Goal: Task Accomplishment & Management: Complete application form

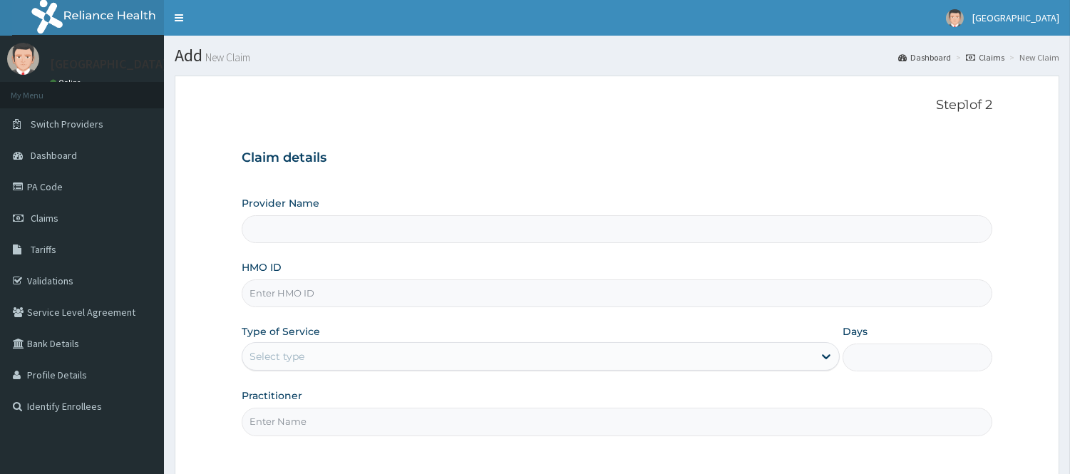
type input "[GEOGRAPHIC_DATA]"
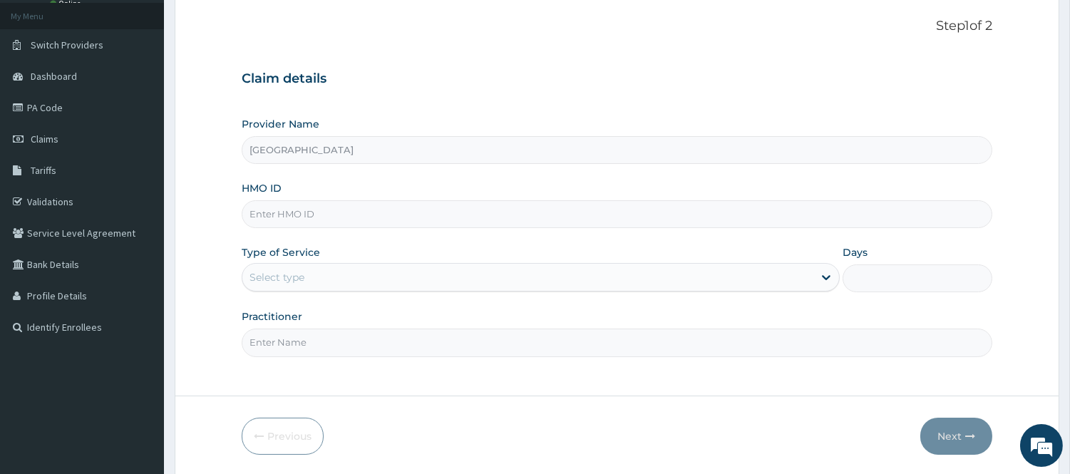
scroll to position [129, 0]
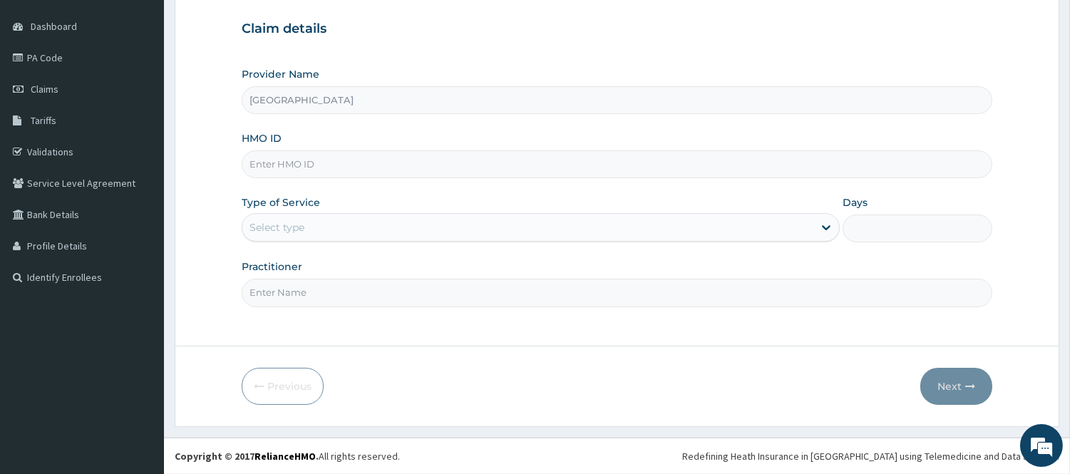
click at [338, 159] on input "HMO ID" at bounding box center [617, 164] width 750 height 28
type input "o"
type input "OHT/12200/A"
click at [445, 187] on div "Provider Name [GEOGRAPHIC_DATA] HMO ID OHT/12200/A Type of Service Select type …" at bounding box center [617, 186] width 750 height 239
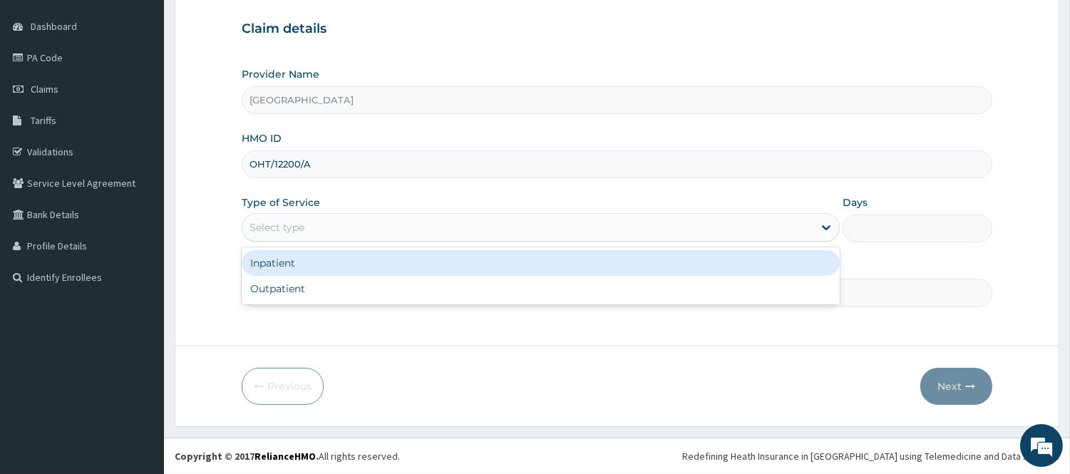
drag, startPoint x: 357, startPoint y: 226, endPoint x: 357, endPoint y: 244, distance: 17.8
click at [357, 230] on div "Select type" at bounding box center [527, 227] width 571 height 23
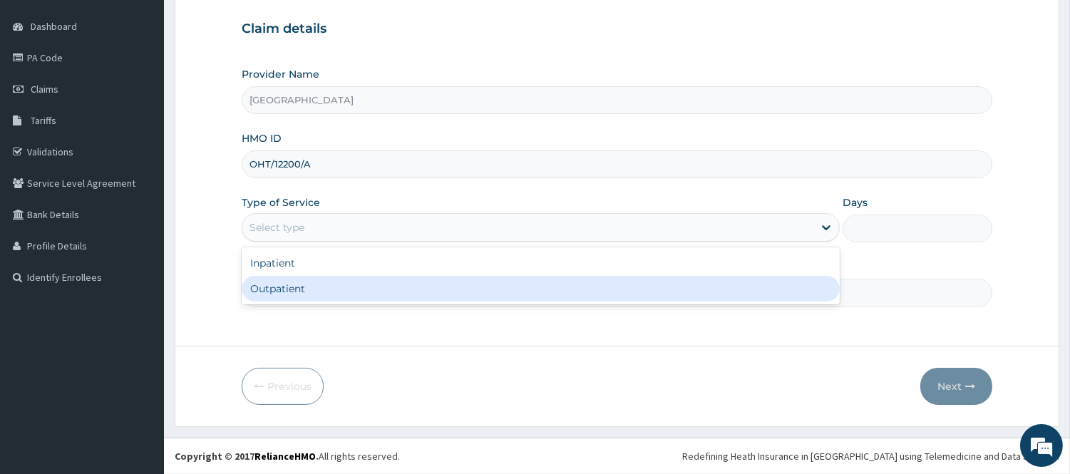
click at [358, 283] on div "Outpatient" at bounding box center [541, 289] width 598 height 26
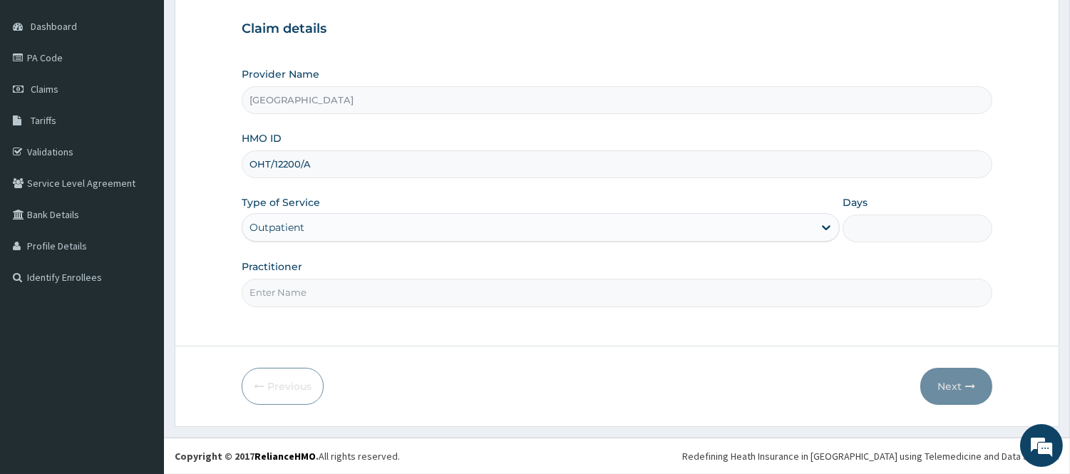
type input "1"
click at [309, 304] on input "Practitioner" at bounding box center [617, 293] width 750 height 28
type input "[PERSON_NAME]"
click at [959, 383] on button "Next" at bounding box center [956, 386] width 72 height 37
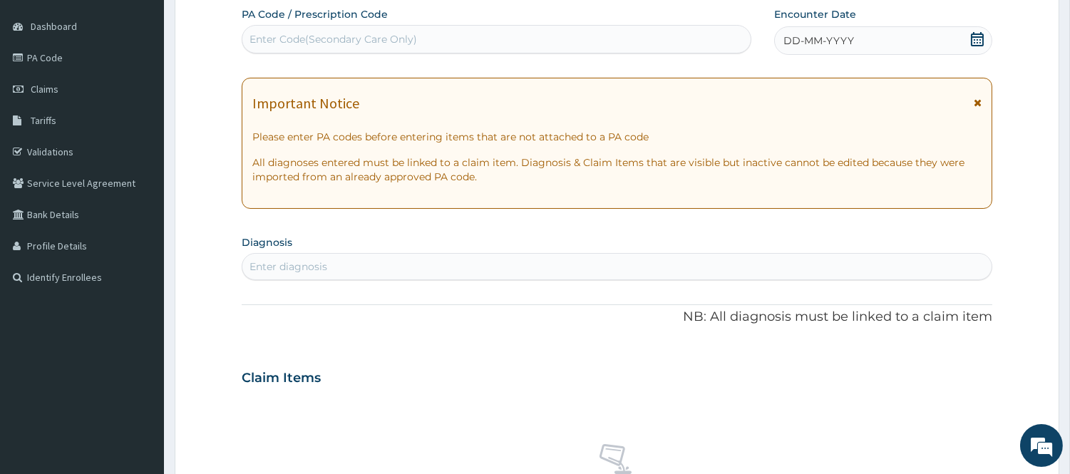
click at [976, 41] on icon at bounding box center [977, 39] width 14 height 14
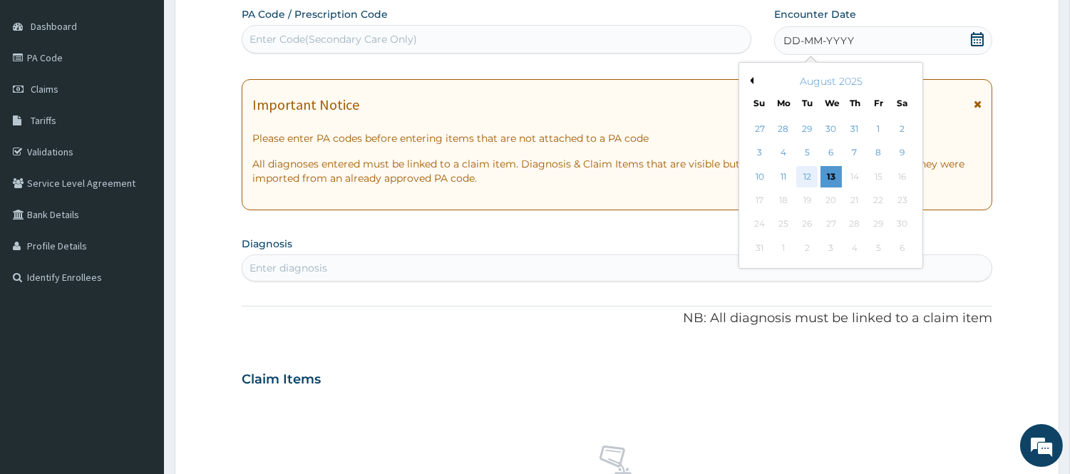
click at [805, 170] on div "12" at bounding box center [806, 176] width 21 height 21
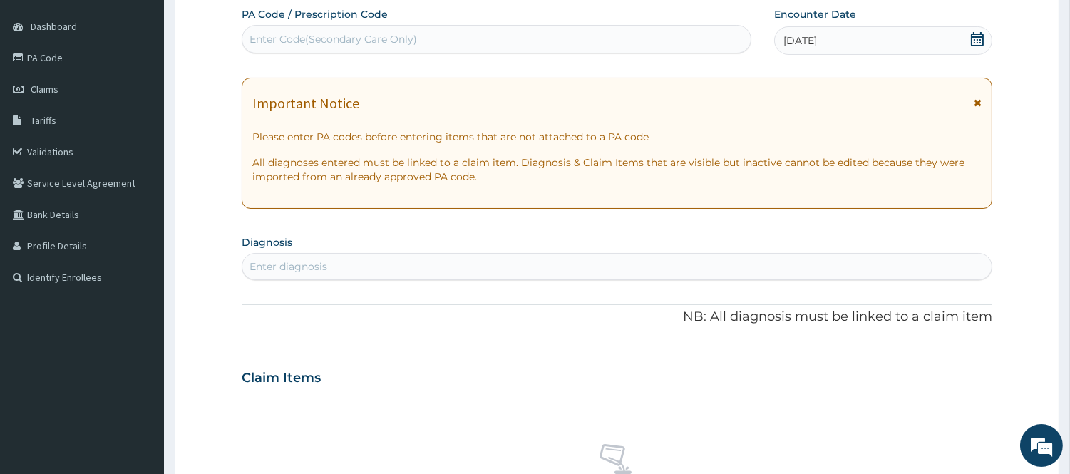
click at [321, 266] on div "Enter diagnosis" at bounding box center [288, 266] width 78 height 14
type input "PLASMOD"
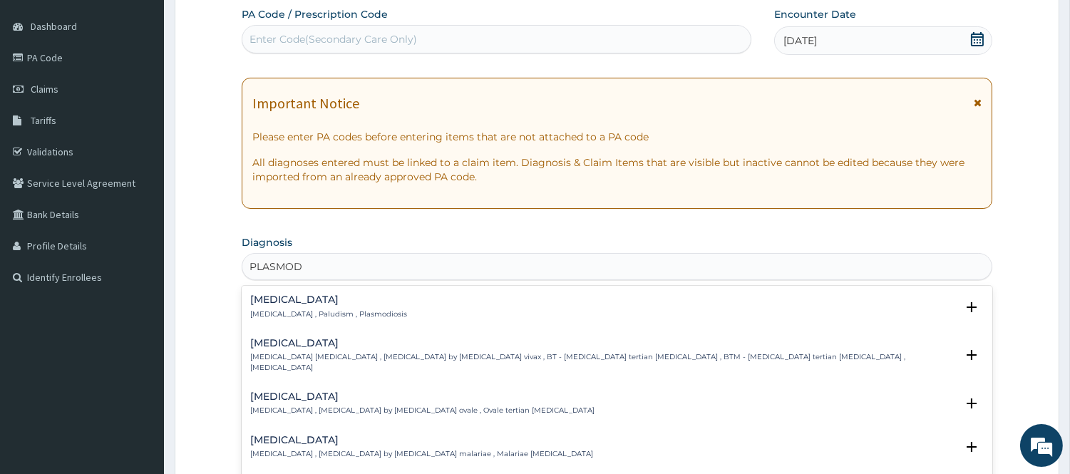
click at [335, 316] on p "[MEDICAL_DATA] , Paludism , Plasmodiosis" at bounding box center [328, 314] width 157 height 10
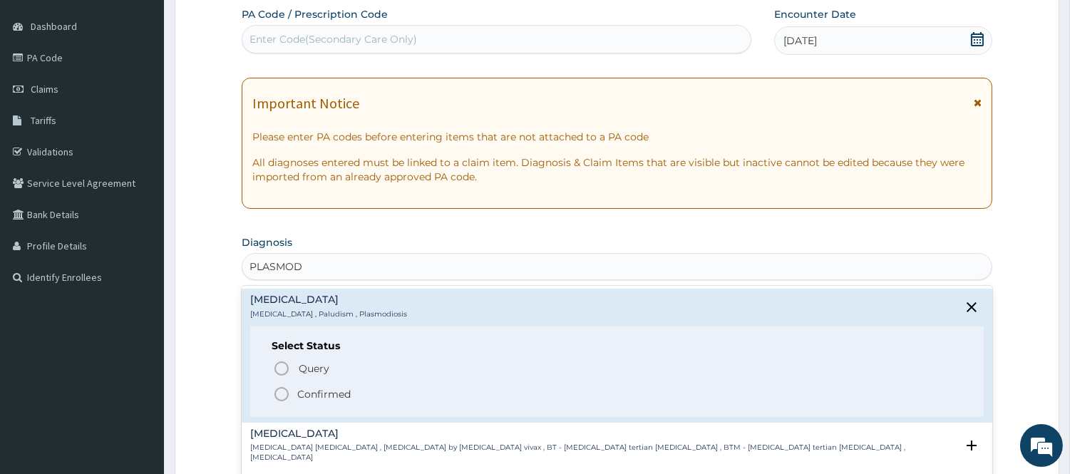
click at [297, 395] on p "Confirmed" at bounding box center [323, 394] width 53 height 14
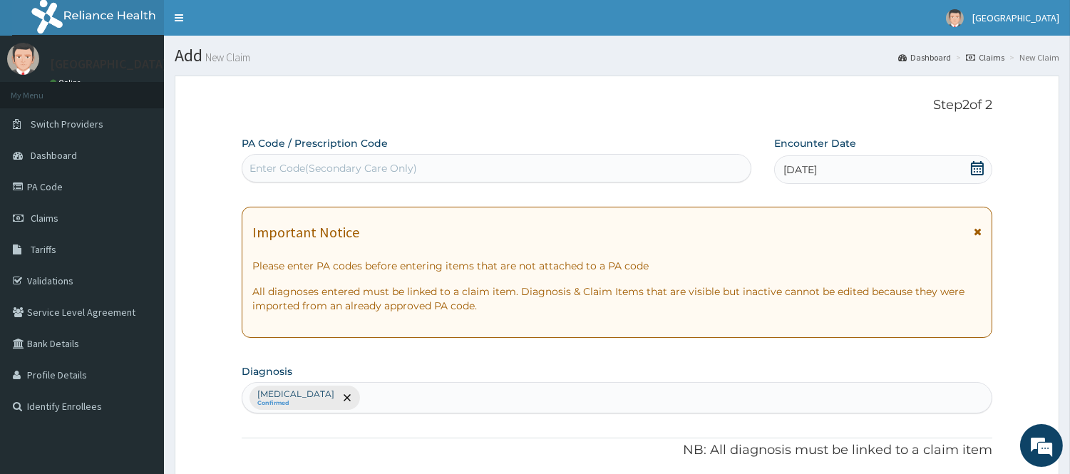
click at [321, 174] on div "Enter Code(Secondary Care Only)" at bounding box center [332, 168] width 167 height 14
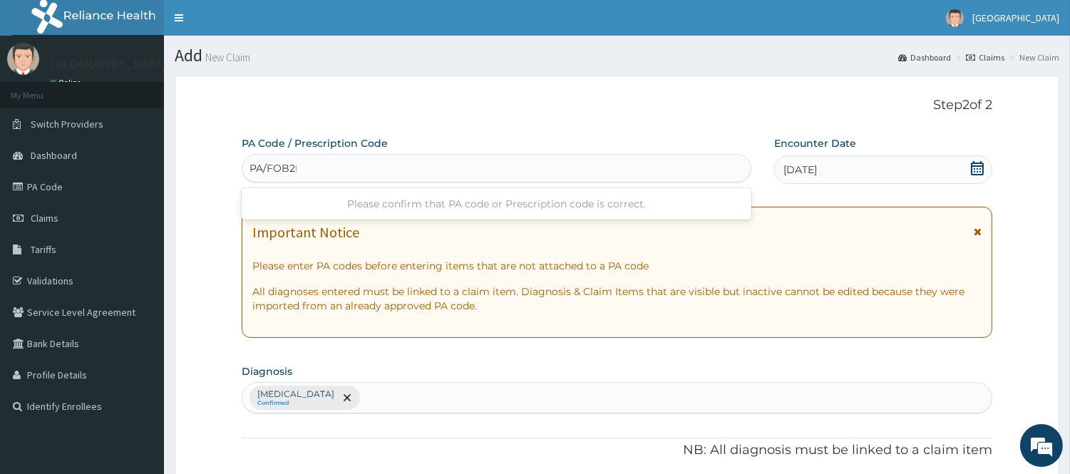
type input "PA/FOB2FB"
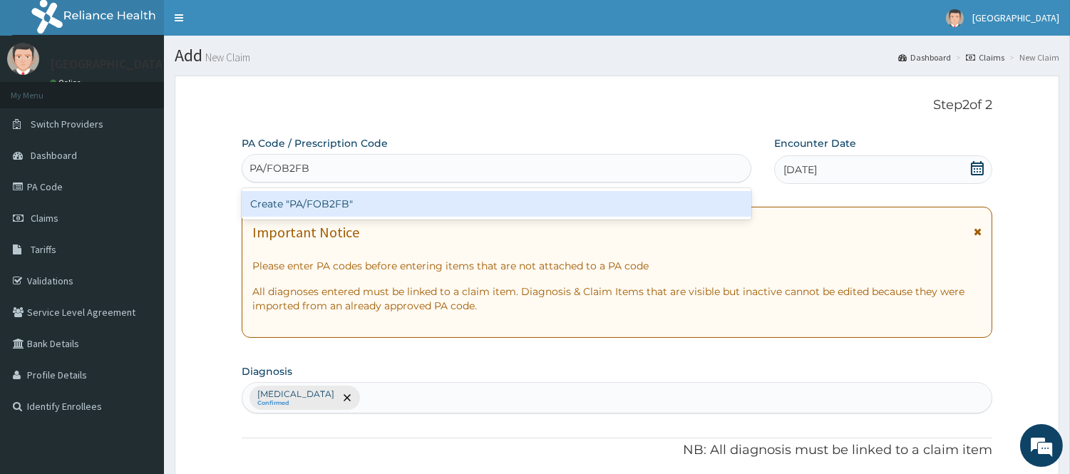
click at [385, 204] on div "Create "PA/FOB2FB"" at bounding box center [496, 204] width 509 height 26
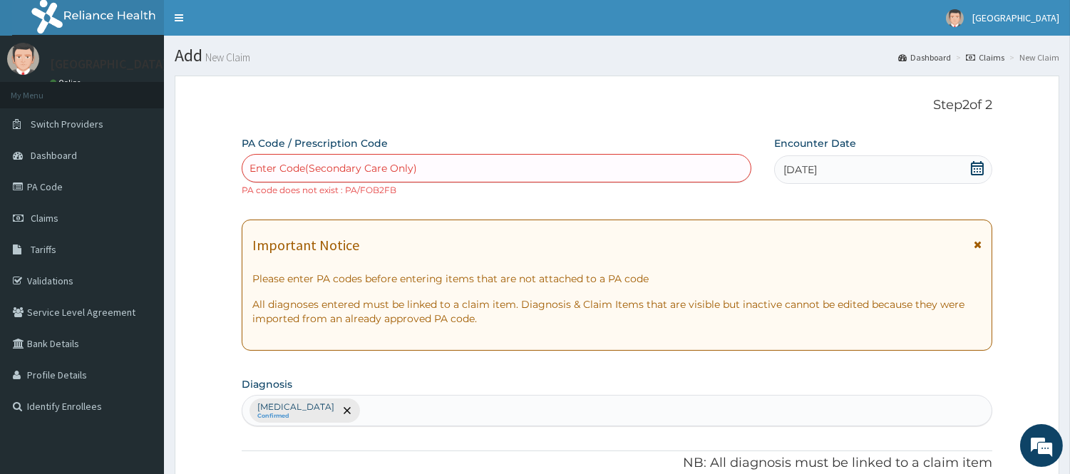
click at [316, 172] on div "Enter Code(Secondary Care Only)" at bounding box center [332, 168] width 167 height 14
type input "PA/F0B2FB"
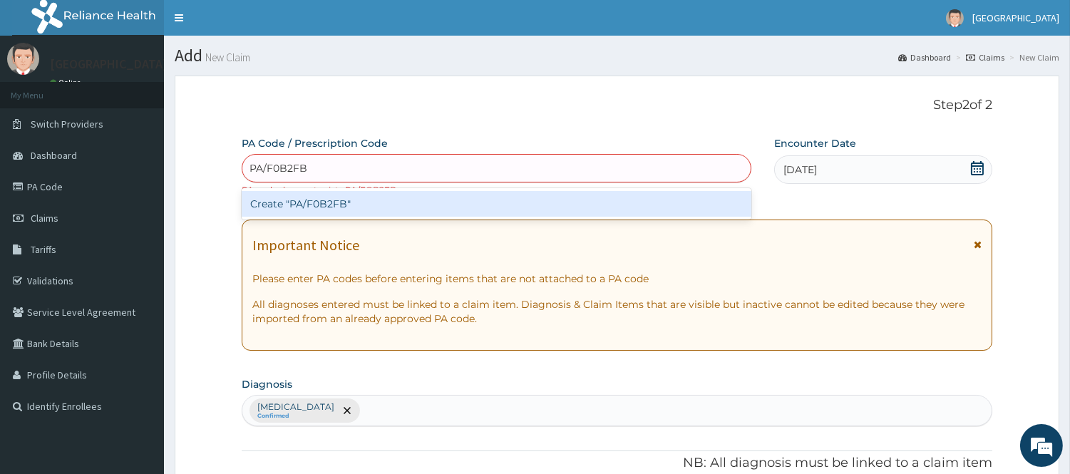
click at [400, 212] on div "Create "PA/F0B2FB"" at bounding box center [496, 204] width 509 height 26
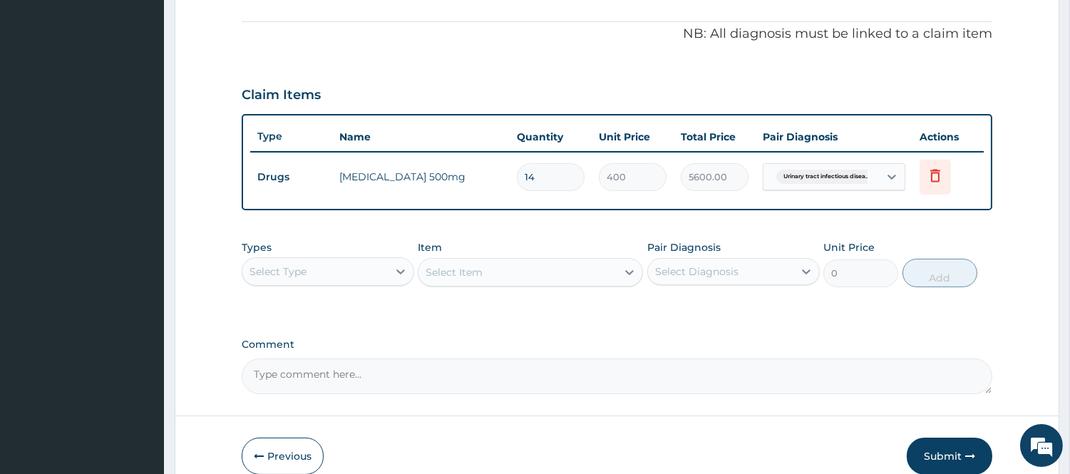
scroll to position [433, 0]
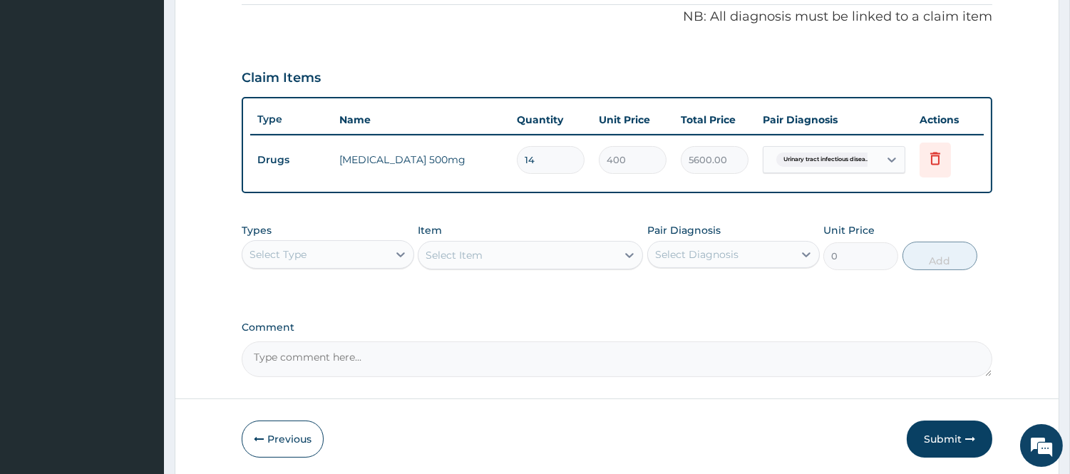
click at [331, 252] on div "Select Type" at bounding box center [314, 254] width 145 height 23
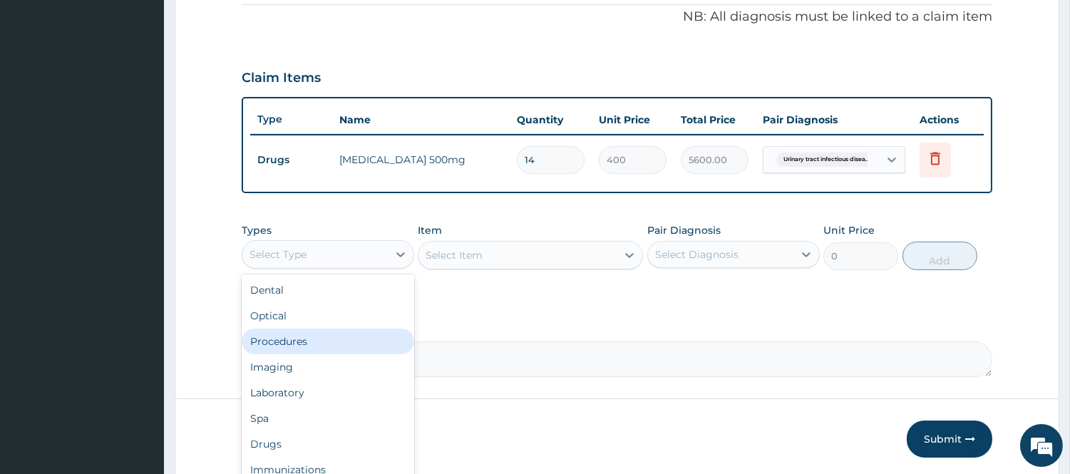
click at [361, 339] on div "Procedures" at bounding box center [328, 341] width 172 height 26
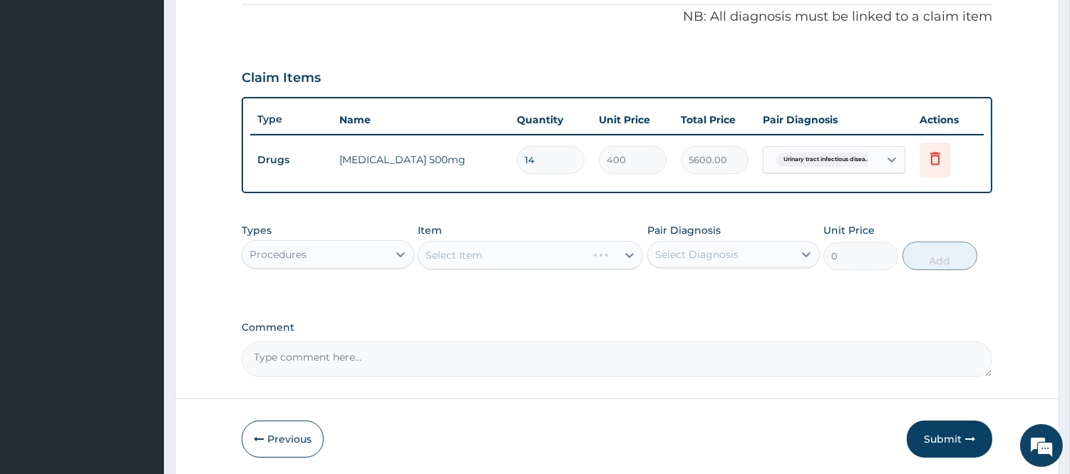
click at [473, 260] on div "Select Item" at bounding box center [530, 255] width 225 height 29
click at [473, 260] on div "Select Item" at bounding box center [517, 255] width 198 height 23
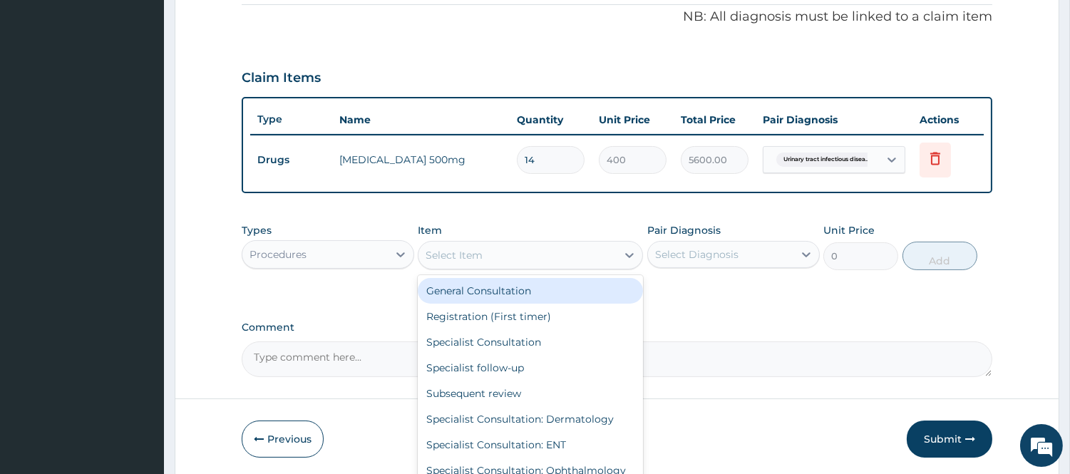
click at [482, 286] on div "General Consultation" at bounding box center [530, 291] width 225 height 26
type input "2500"
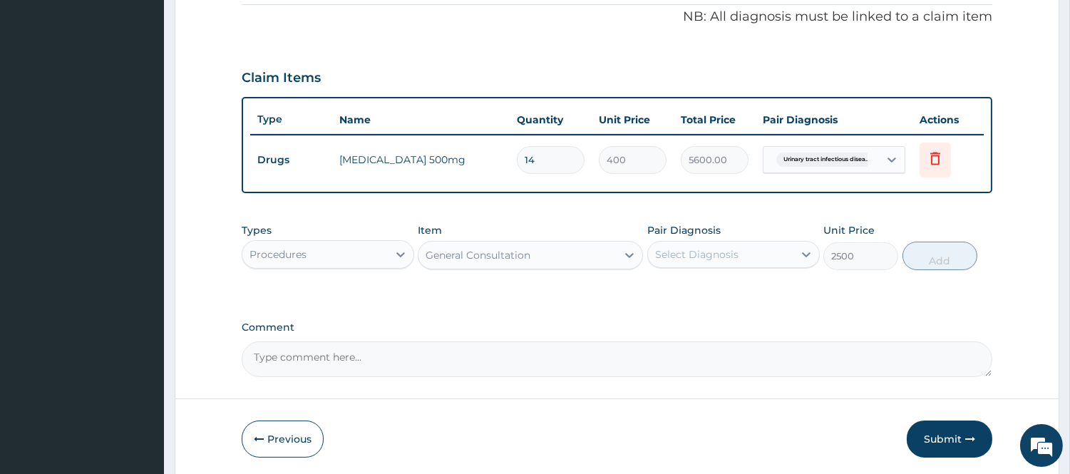
click at [732, 249] on div "Select Diagnosis" at bounding box center [696, 254] width 83 height 14
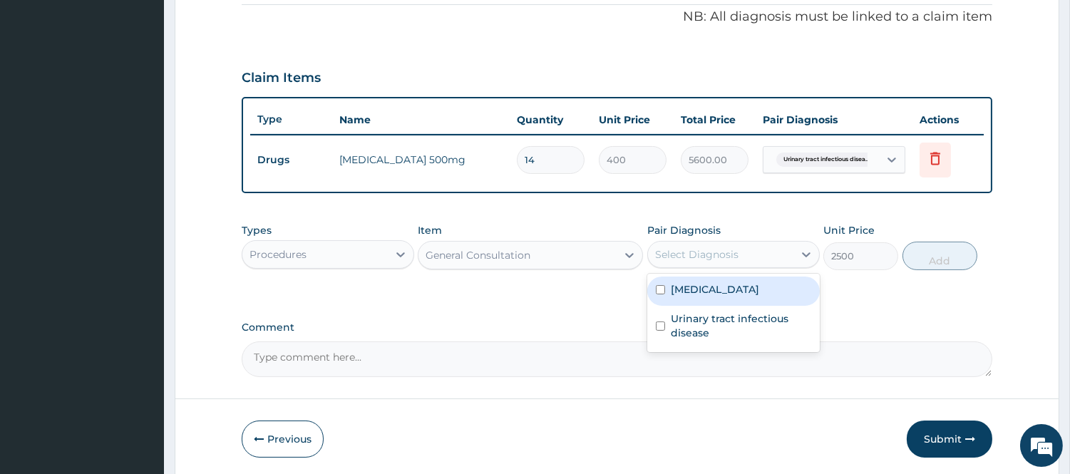
click at [729, 276] on div "[MEDICAL_DATA]" at bounding box center [733, 290] width 172 height 29
checkbox input "true"
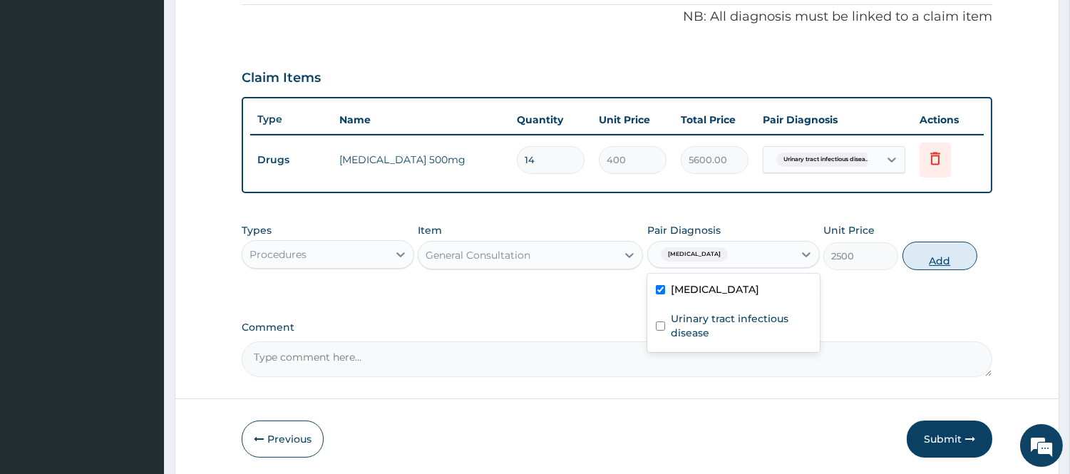
click at [967, 258] on button "Add" at bounding box center [939, 256] width 75 height 29
type input "0"
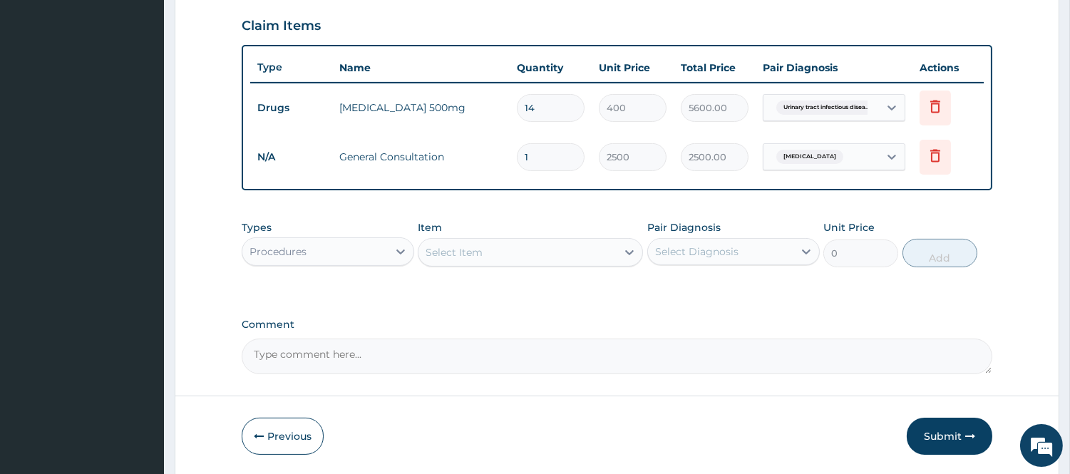
scroll to position [513, 0]
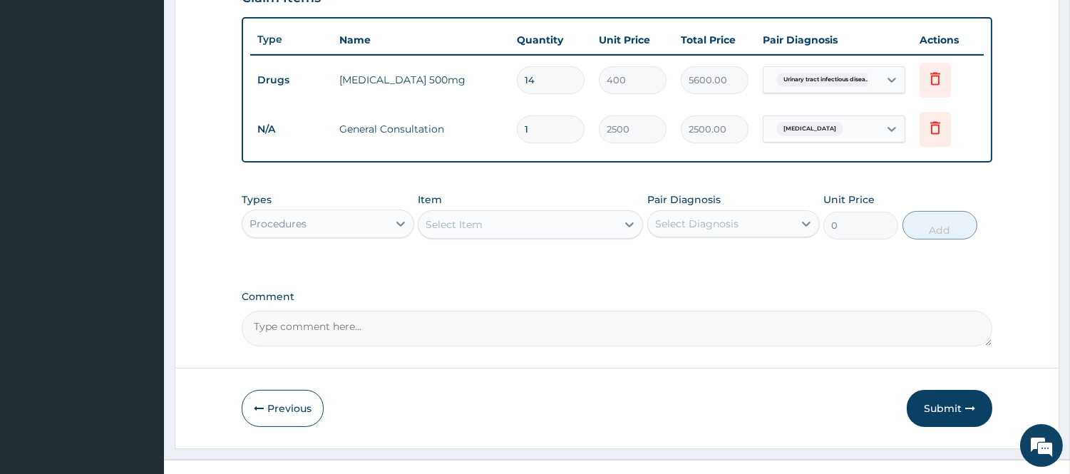
click at [328, 228] on div "Procedures" at bounding box center [314, 223] width 145 height 23
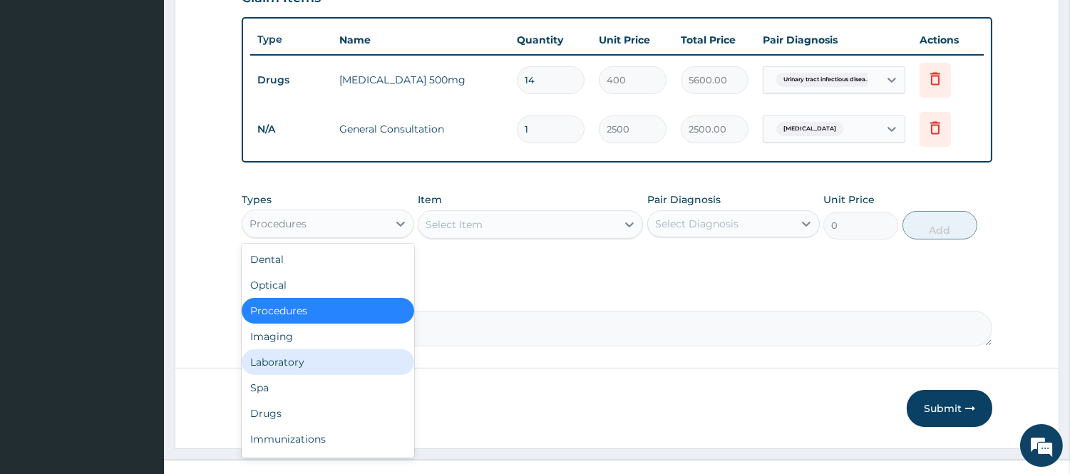
drag, startPoint x: 289, startPoint y: 372, endPoint x: 383, endPoint y: 285, distance: 128.6
click at [301, 357] on div "Laboratory" at bounding box center [328, 362] width 172 height 26
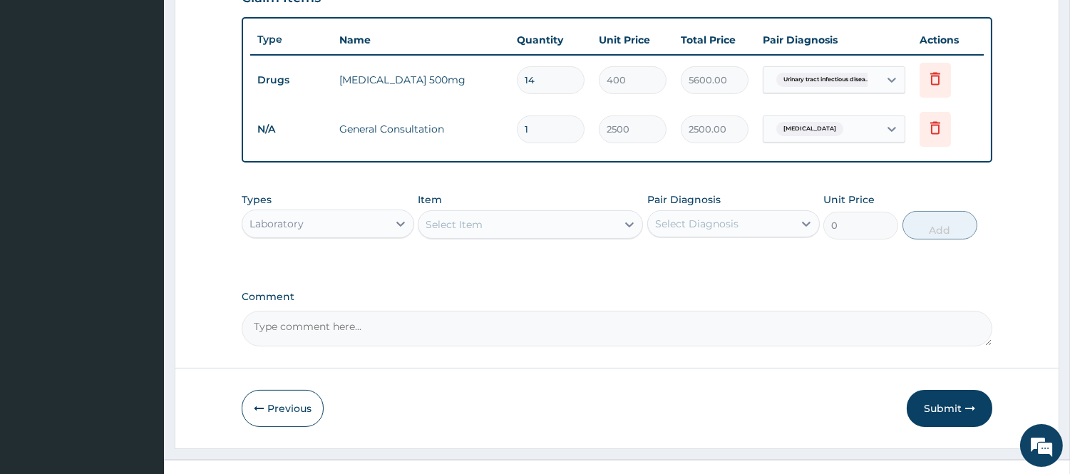
click at [468, 233] on div "Select Item" at bounding box center [517, 224] width 198 height 23
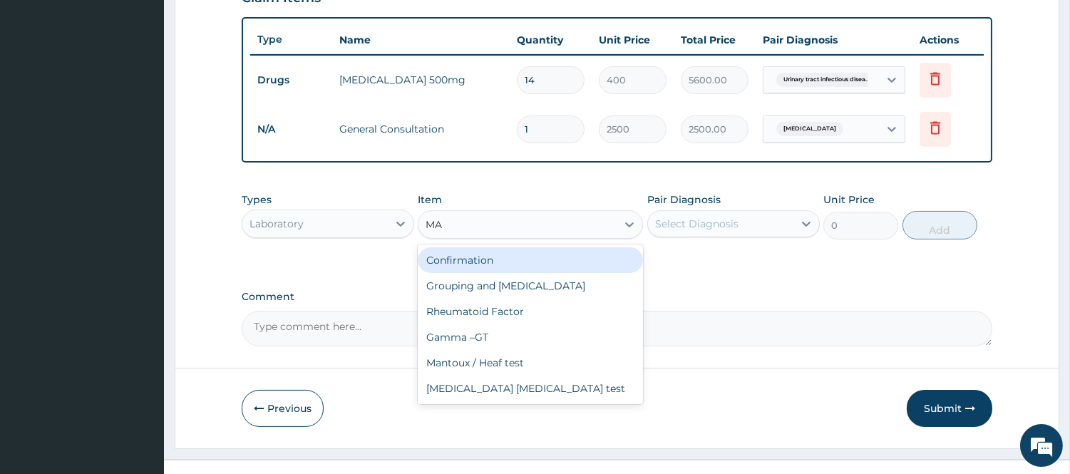
type input "MAL"
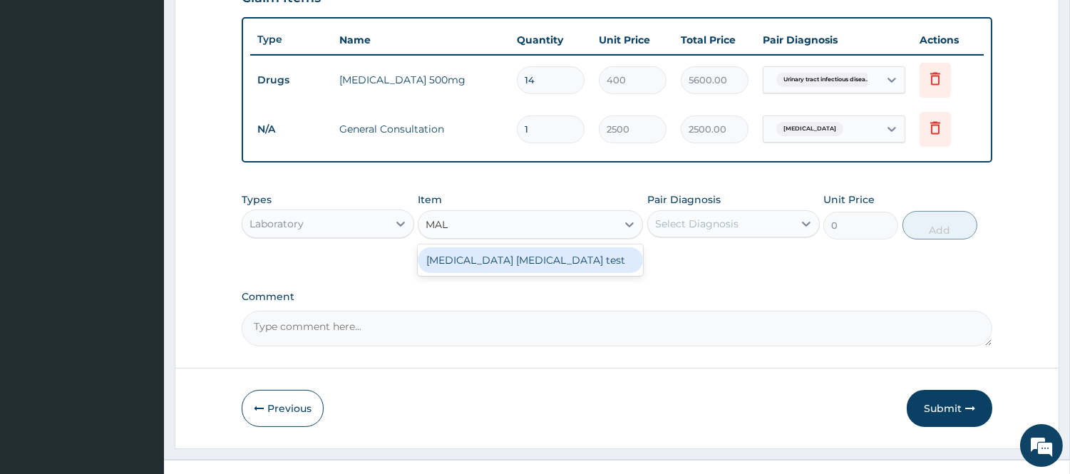
click at [482, 260] on div "[MEDICAL_DATA] [MEDICAL_DATA] test" at bounding box center [530, 260] width 225 height 26
type input "1500"
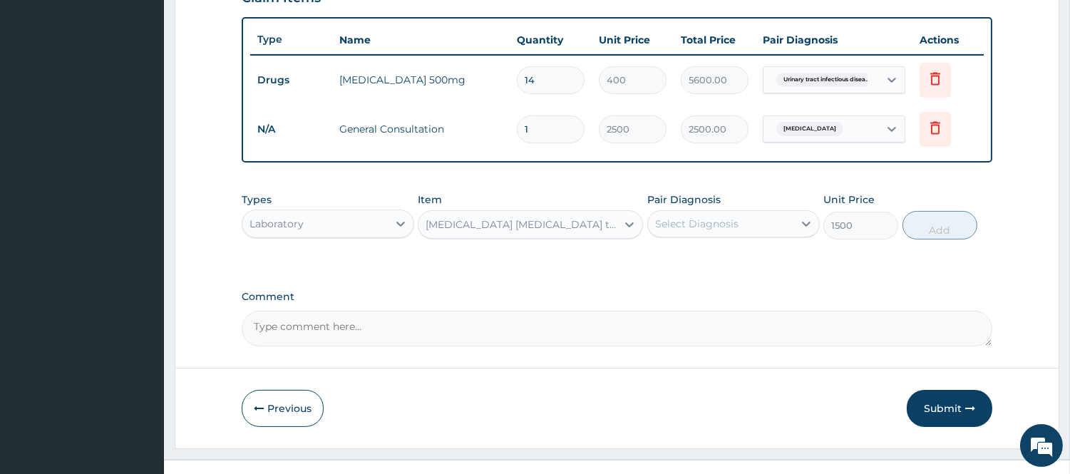
click at [685, 215] on div "Select Diagnosis" at bounding box center [720, 223] width 145 height 23
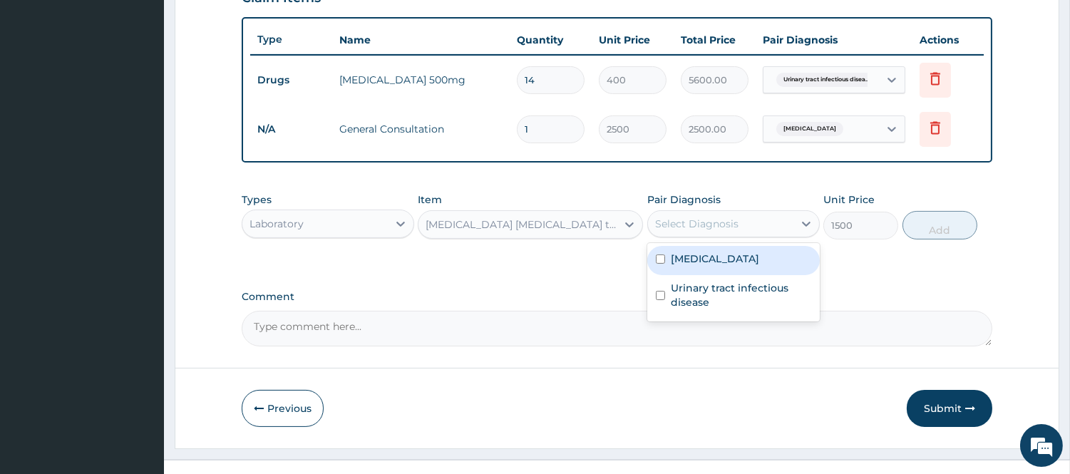
click at [681, 261] on label "[MEDICAL_DATA]" at bounding box center [714, 259] width 88 height 14
checkbox input "true"
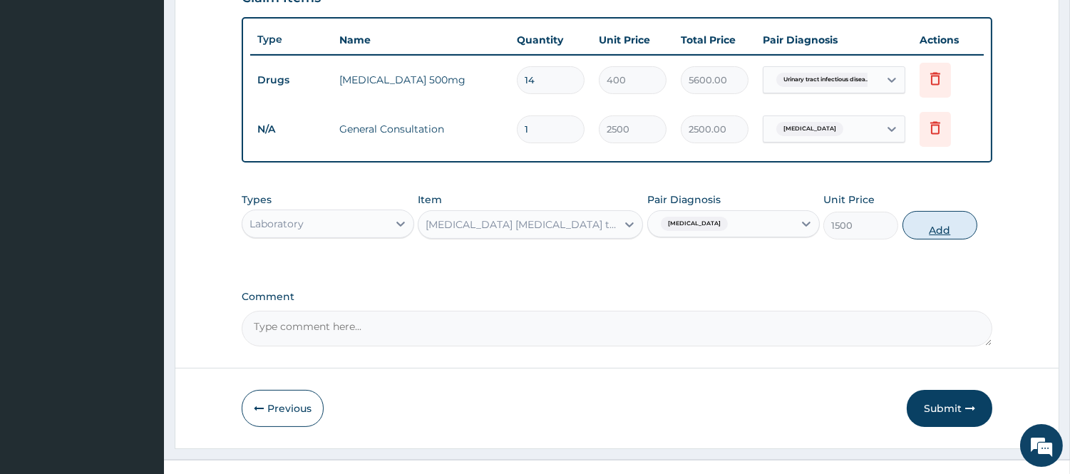
click at [960, 228] on button "Add" at bounding box center [939, 225] width 75 height 29
type input "0"
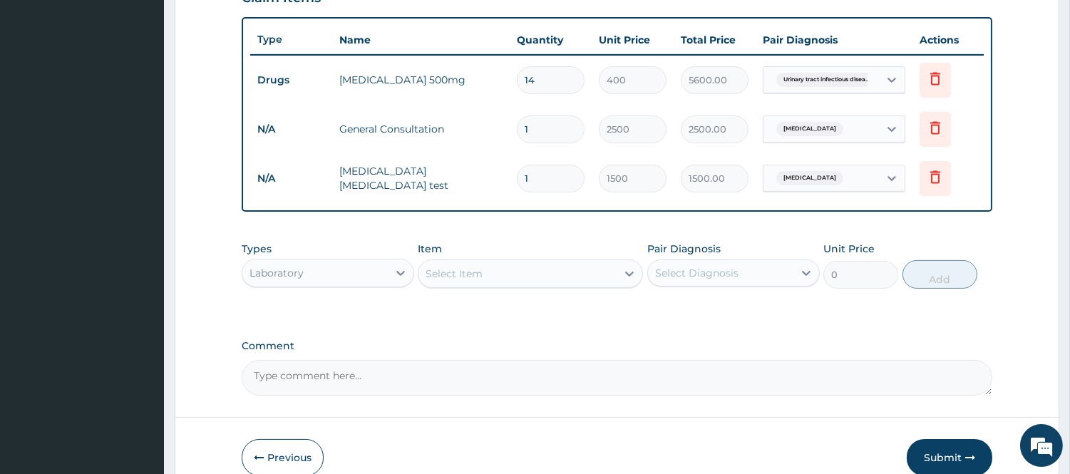
click at [336, 267] on div "Laboratory" at bounding box center [314, 272] width 145 height 23
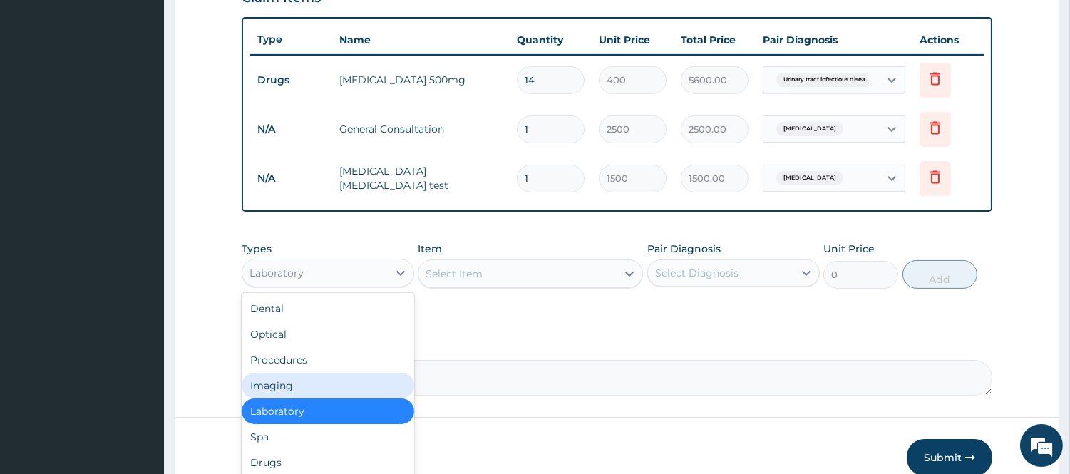
scroll to position [48, 0]
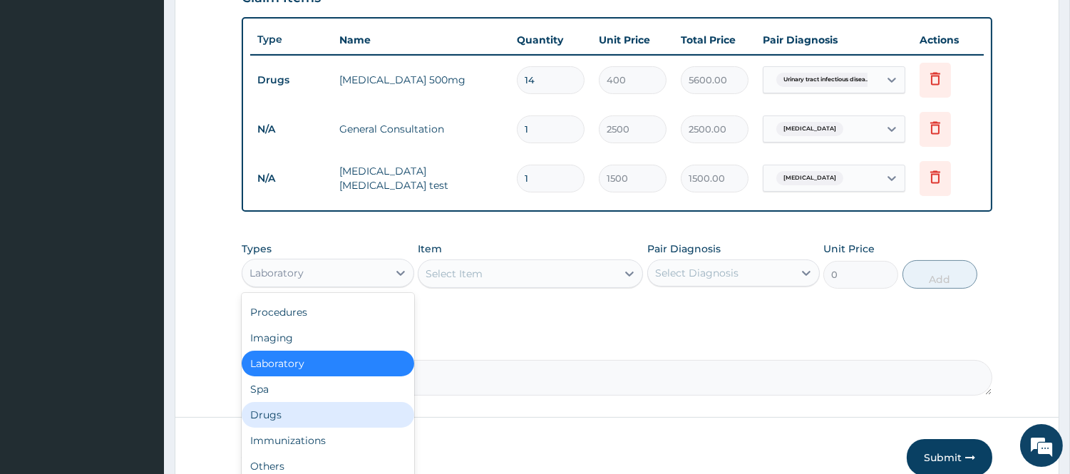
click at [321, 405] on div "Drugs" at bounding box center [328, 415] width 172 height 26
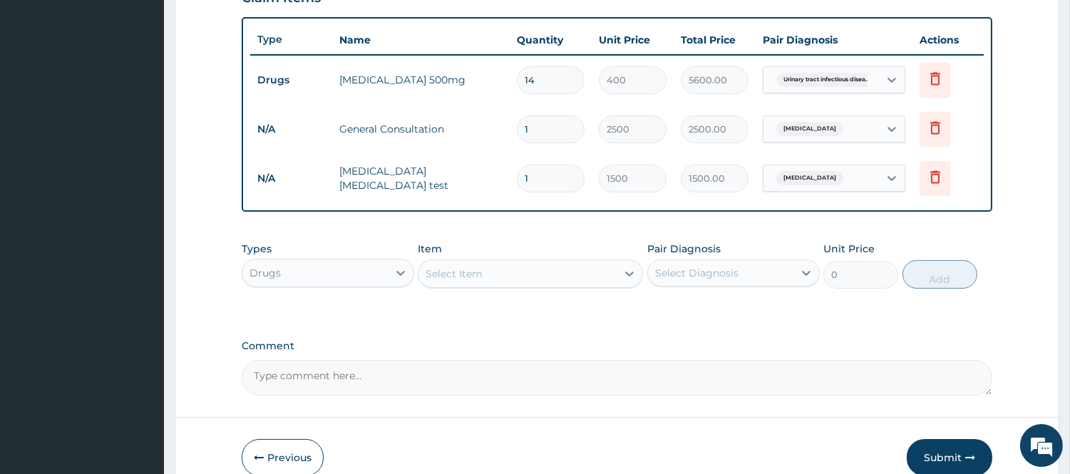
click at [461, 269] on div "Select Item" at bounding box center [453, 273] width 57 height 14
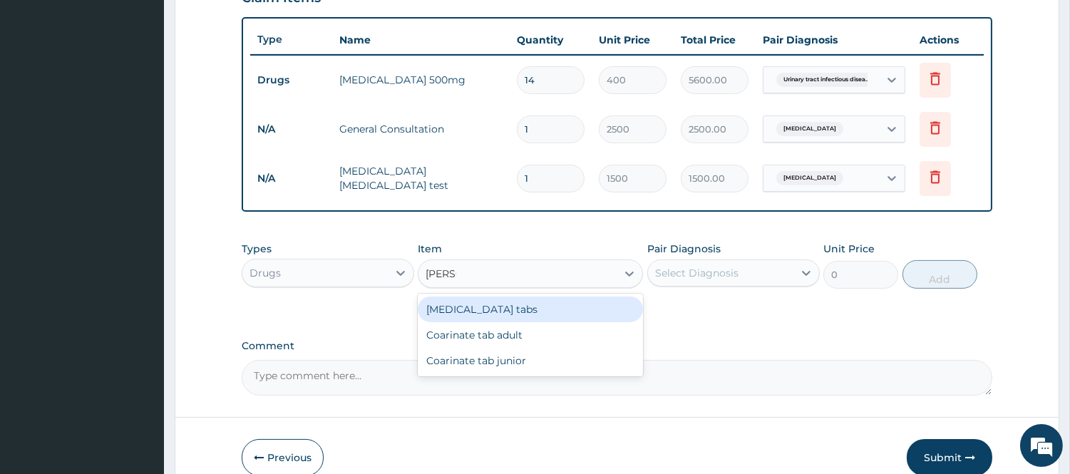
type input "COART"
click at [488, 306] on div "[MEDICAL_DATA] tabs" at bounding box center [530, 309] width 225 height 26
type input "480"
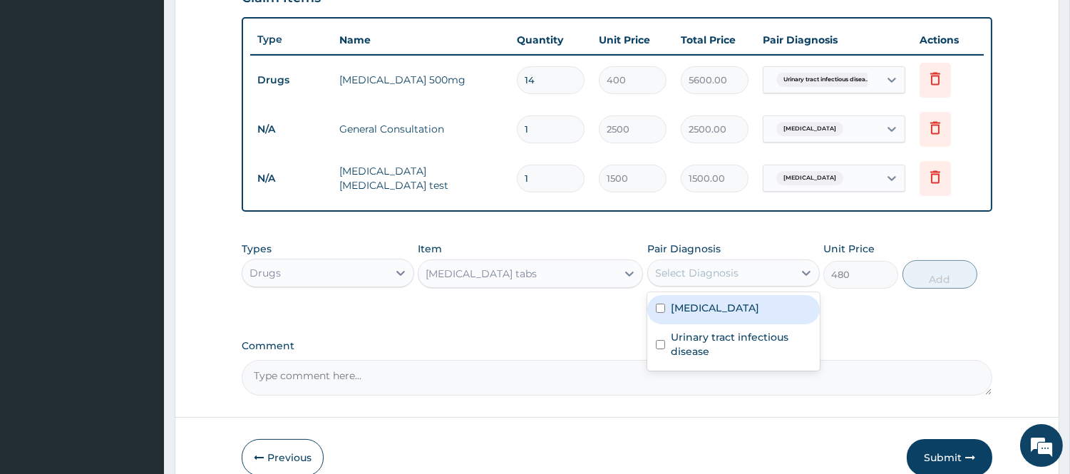
click at [727, 274] on div "Select Diagnosis" at bounding box center [696, 273] width 83 height 14
click at [723, 309] on div "[MEDICAL_DATA]" at bounding box center [733, 309] width 172 height 29
checkbox input "true"
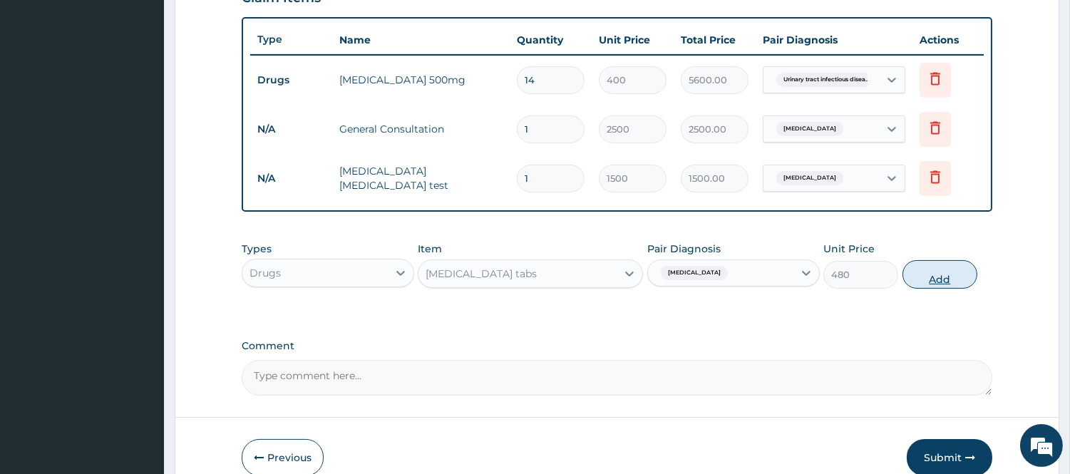
click at [935, 279] on button "Add" at bounding box center [939, 274] width 75 height 29
type input "0"
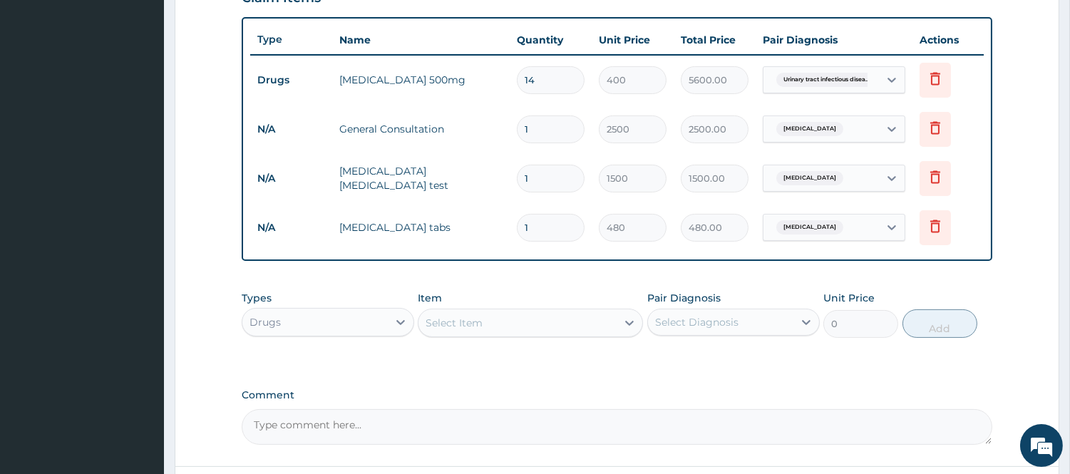
drag, startPoint x: 539, startPoint y: 227, endPoint x: 513, endPoint y: 232, distance: 26.8
click at [513, 232] on td "1" at bounding box center [550, 228] width 82 height 42
type input "6"
type input "2880.00"
type input "6"
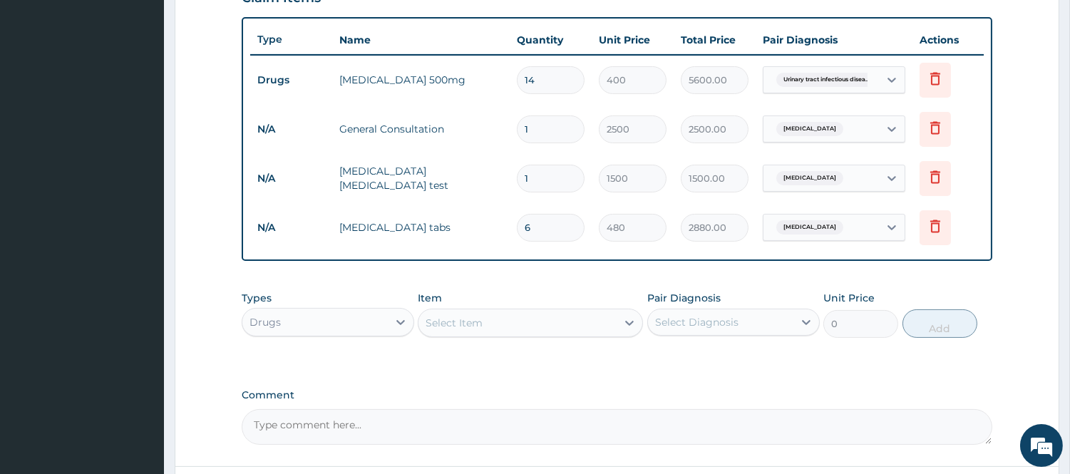
click at [497, 330] on div "Select Item" at bounding box center [517, 322] width 198 height 23
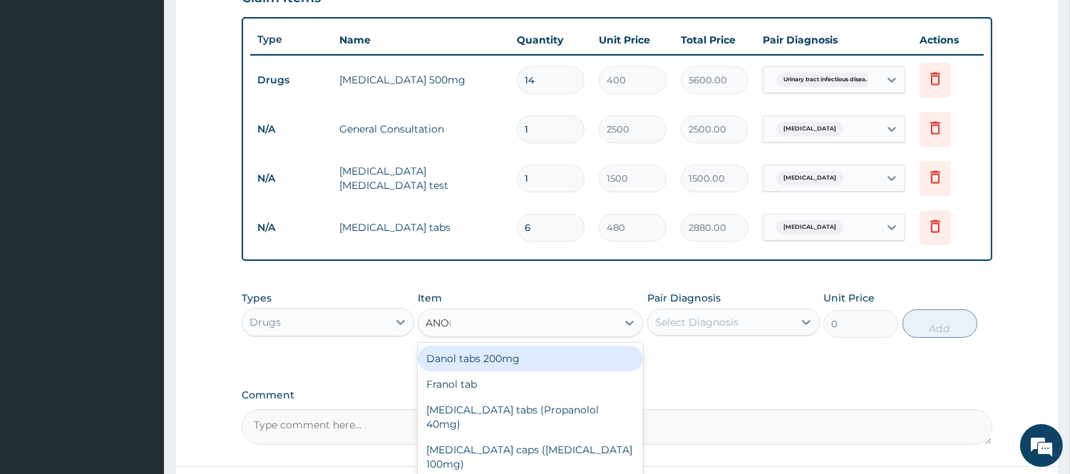
type input "ANO"
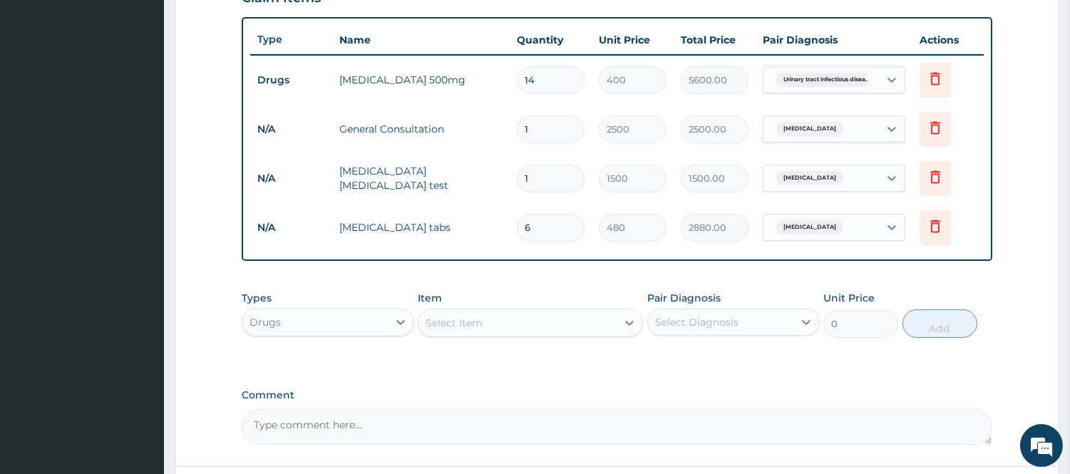
drag, startPoint x: 460, startPoint y: 322, endPoint x: 416, endPoint y: 321, distance: 44.2
click at [416, 321] on div "Types Drugs Item option [MEDICAL_DATA] tabs, selected. Select is focused ,type …" at bounding box center [617, 314] width 750 height 61
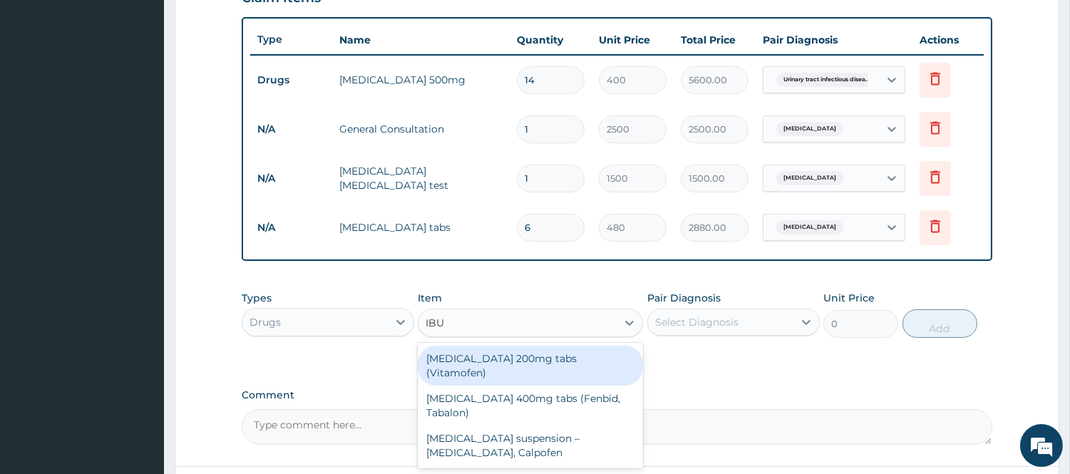
type input "IBUP"
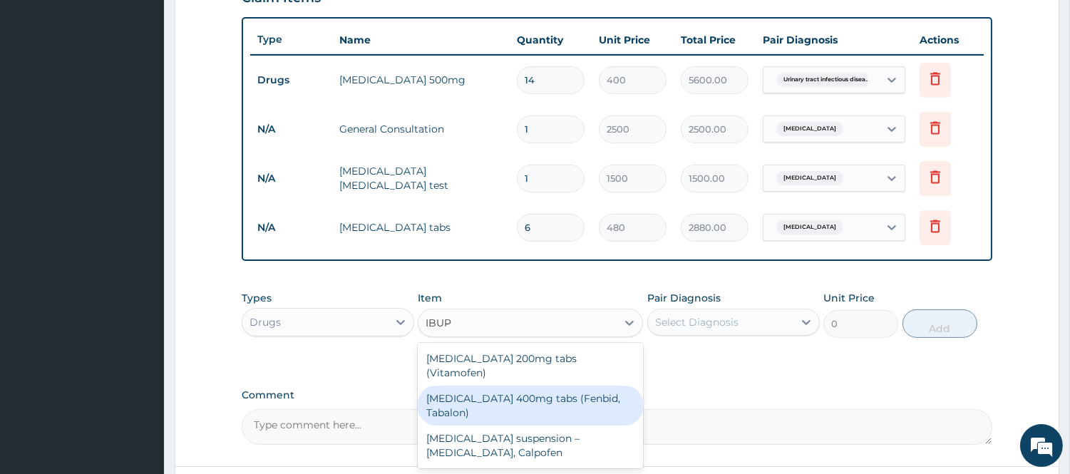
click at [529, 388] on div "[MEDICAL_DATA] 400mg tabs (Fenbid, Tabalon)" at bounding box center [530, 405] width 225 height 40
type input "45.5"
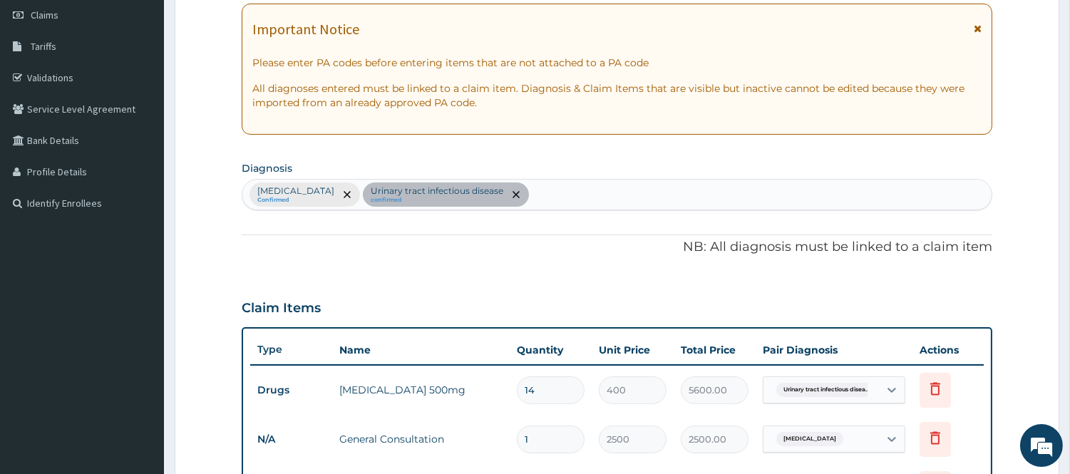
scroll to position [196, 0]
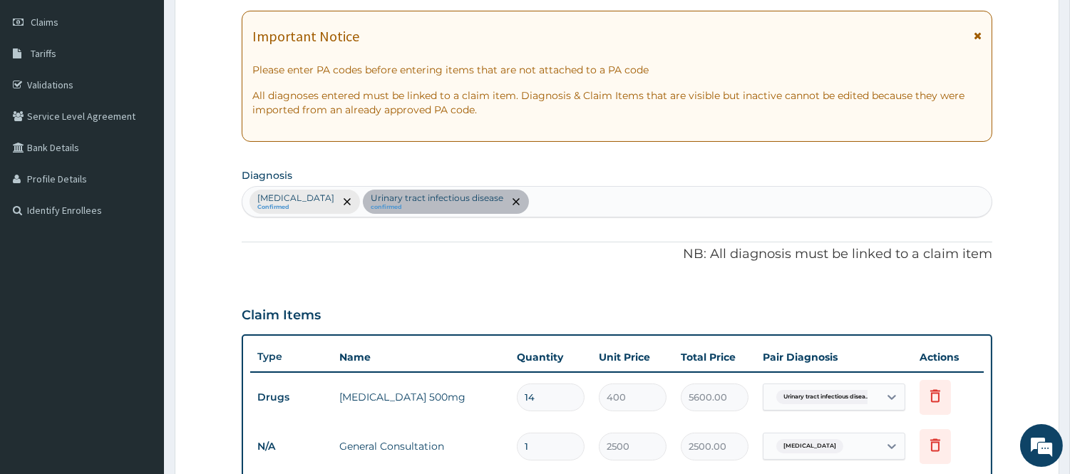
click at [527, 215] on div "[MEDICAL_DATA] Confirmed Urinary tract [MEDICAL_DATA] confirmed" at bounding box center [616, 202] width 749 height 30
type input "PAIN IN"
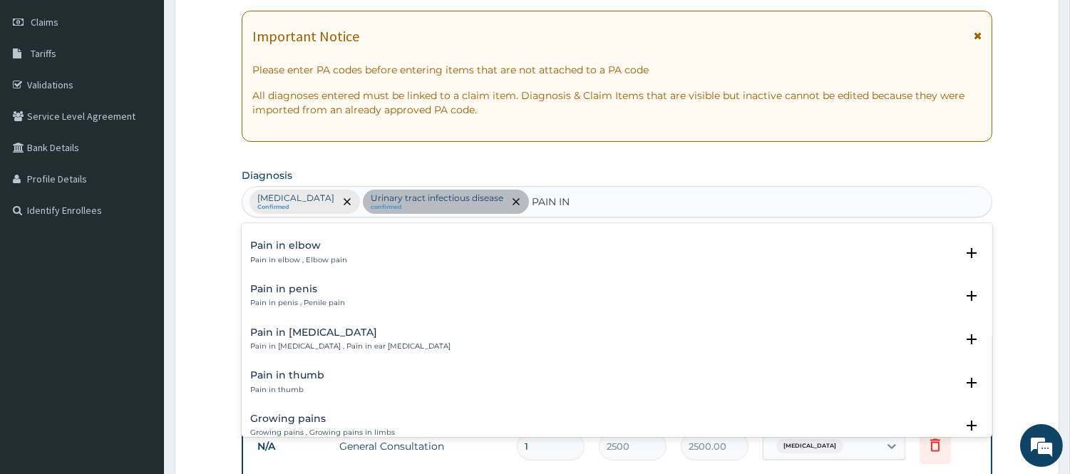
scroll to position [1108, 0]
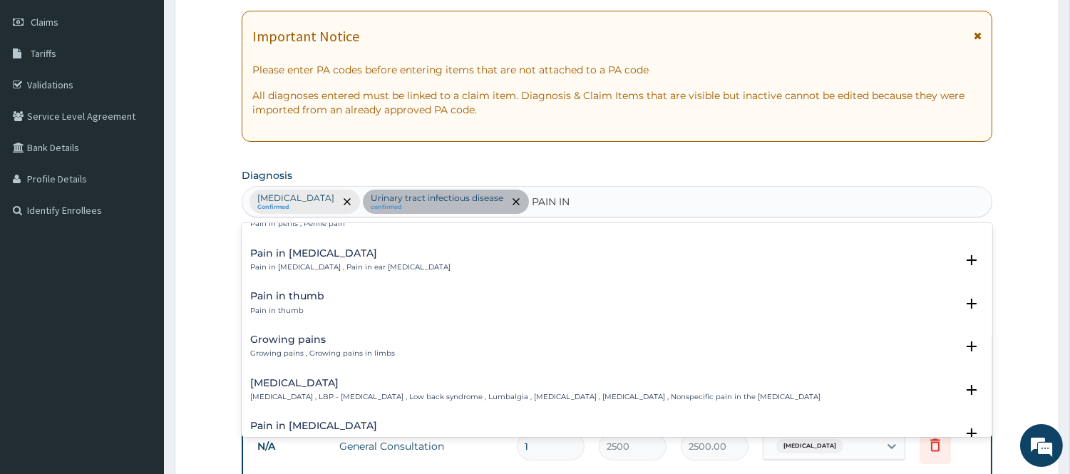
click at [355, 393] on p "[MEDICAL_DATA] , LBP - [MEDICAL_DATA] , Low back syndrome , Lumbalgia , [MEDICA…" at bounding box center [535, 397] width 570 height 10
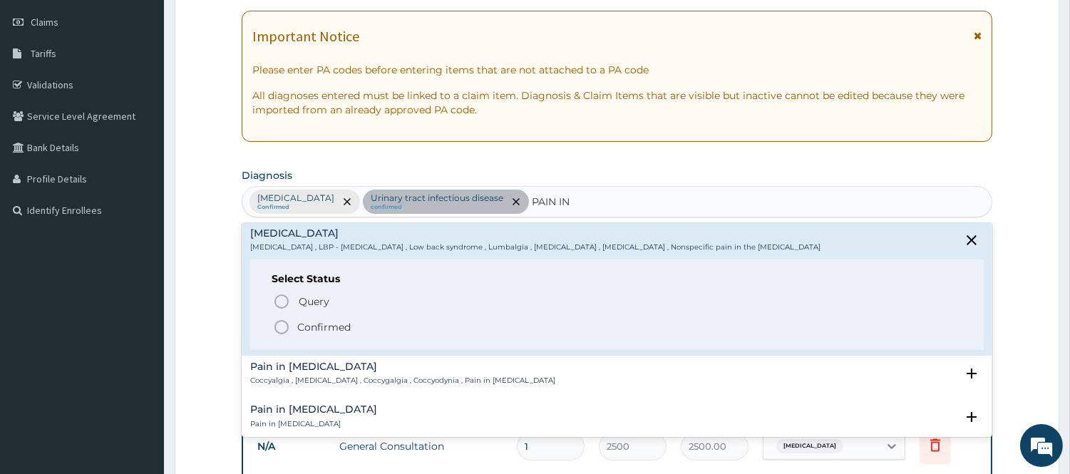
scroll to position [1345, 0]
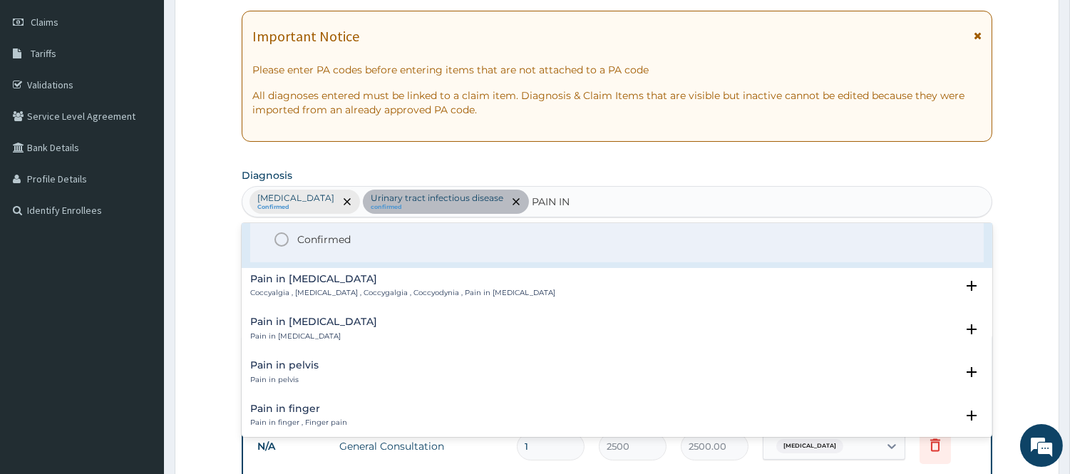
click at [280, 239] on icon "status option filled" at bounding box center [281, 239] width 17 height 17
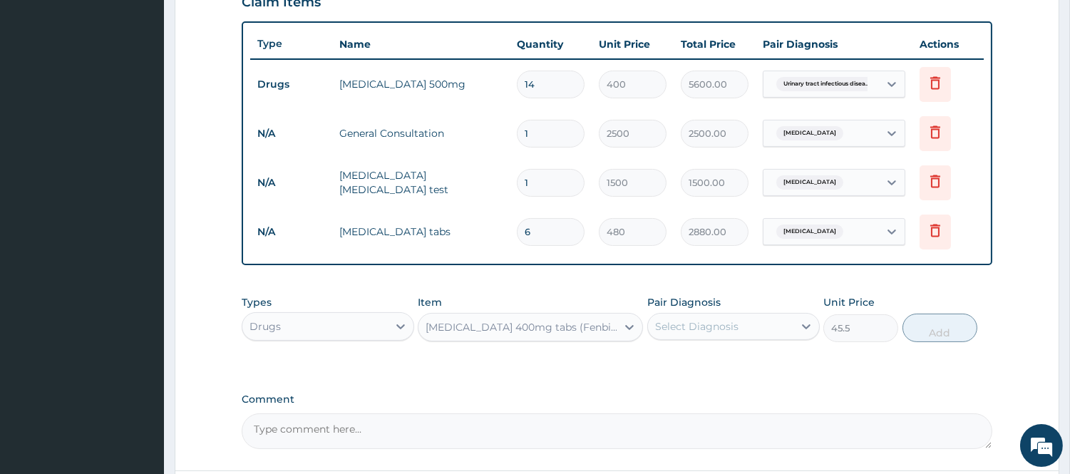
scroll to position [513, 0]
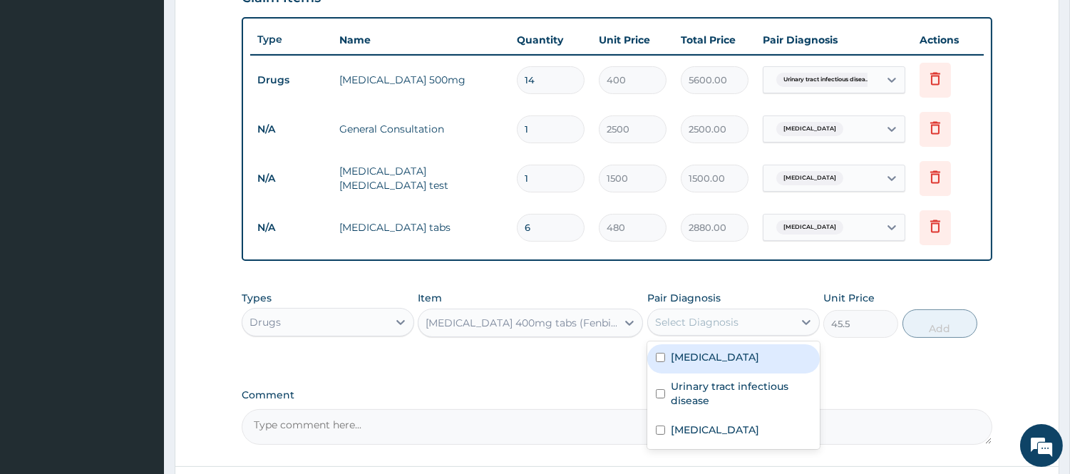
click at [693, 331] on div "Select Diagnosis" at bounding box center [720, 322] width 145 height 23
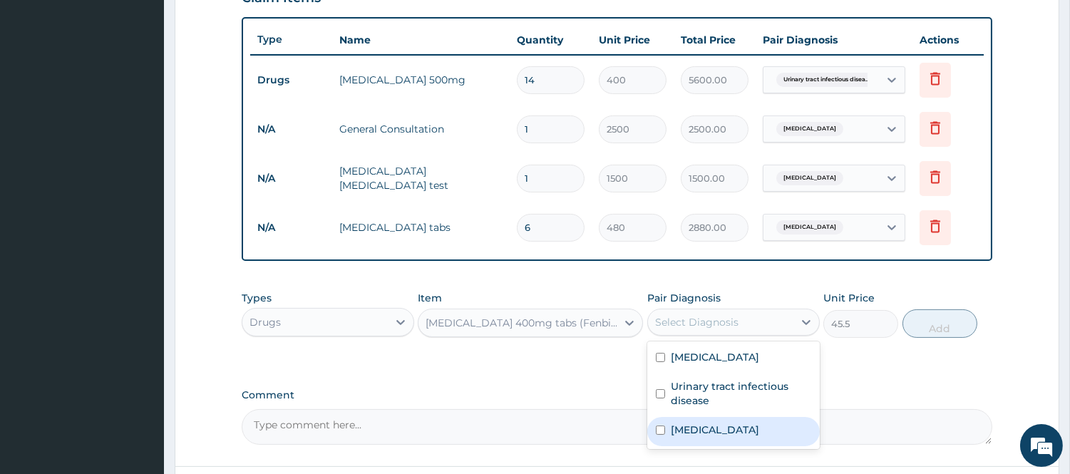
drag, startPoint x: 702, startPoint y: 429, endPoint x: 761, endPoint y: 414, distance: 61.0
click at [703, 430] on label "[MEDICAL_DATA]" at bounding box center [714, 430] width 88 height 14
checkbox input "true"
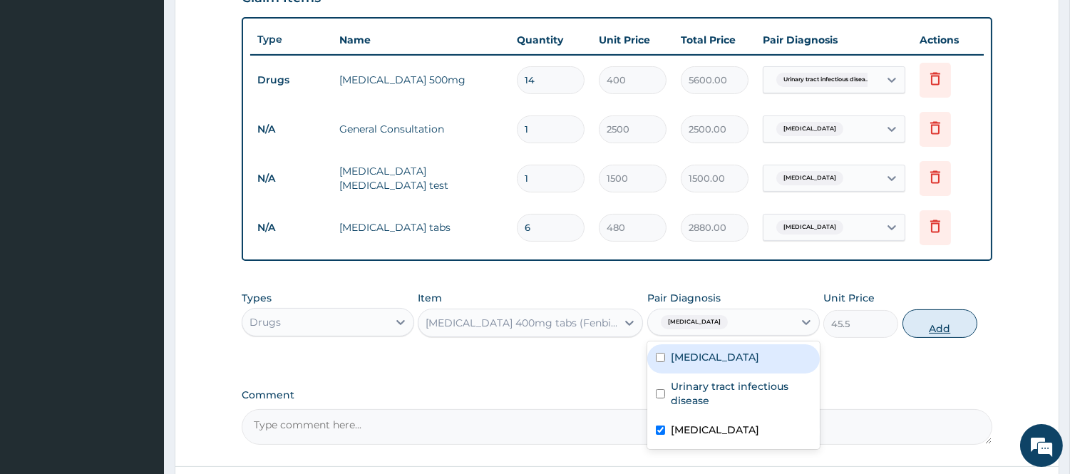
click at [929, 325] on button "Add" at bounding box center [939, 323] width 75 height 29
type input "0"
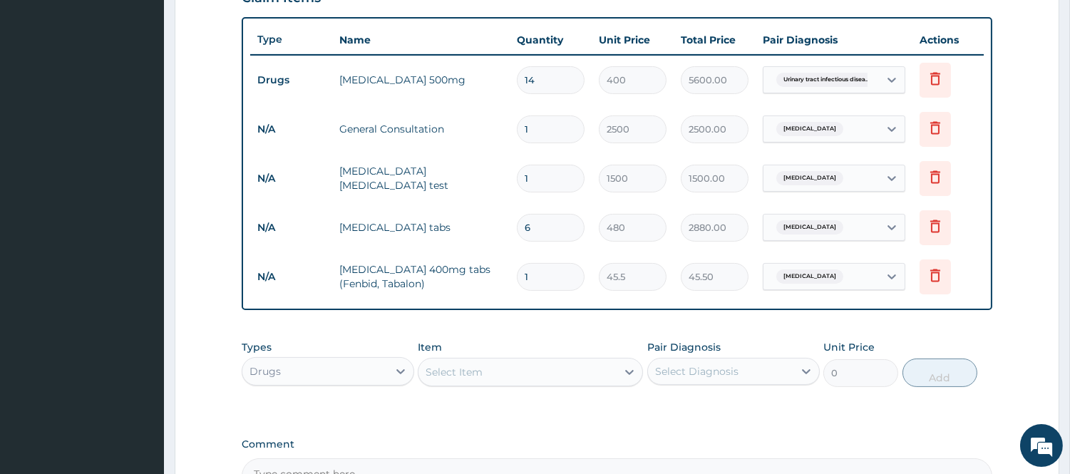
type input "10"
type input "455.00"
type input "10"
click at [482, 371] on div "Select Item" at bounding box center [517, 372] width 198 height 23
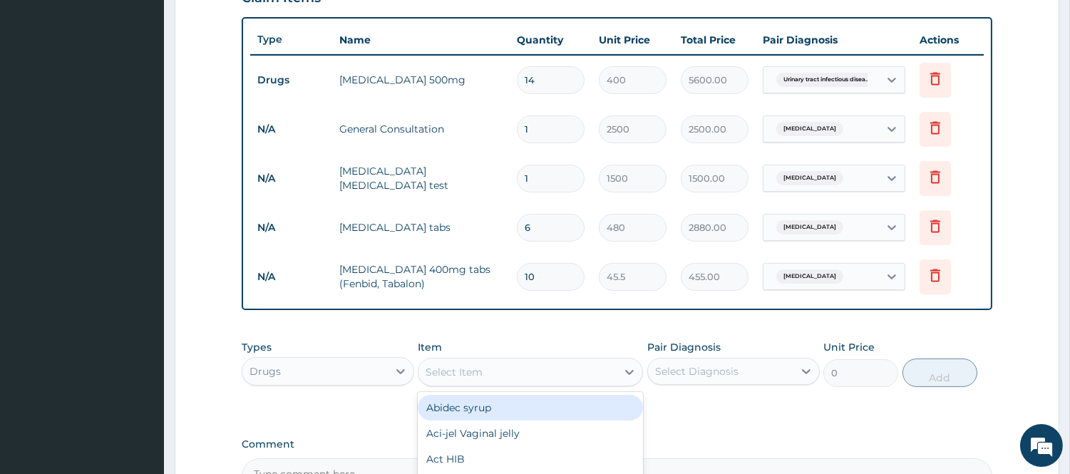
click at [451, 326] on div "PA Code / Prescription Code PA/F0B2FB Encounter Date [DATE] Important Notice Pl…" at bounding box center [617, 58] width 750 height 871
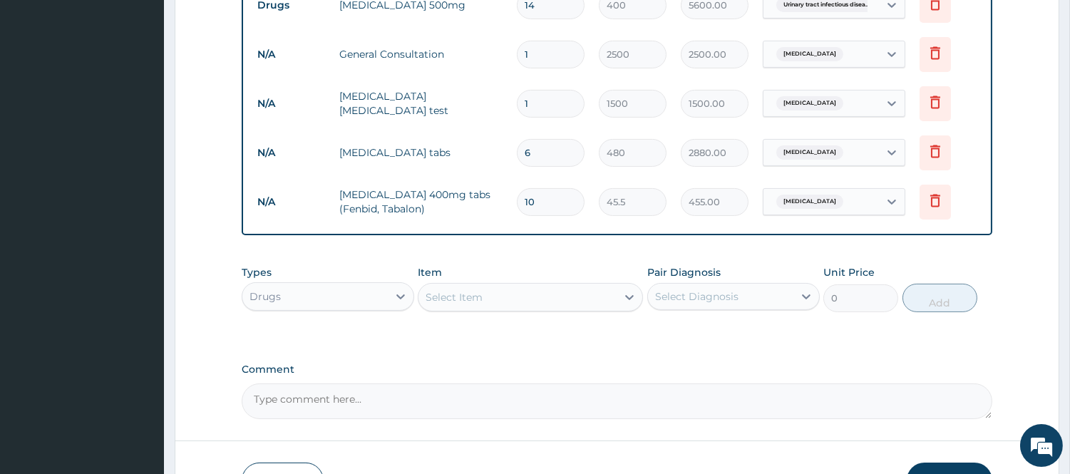
scroll to position [592, 0]
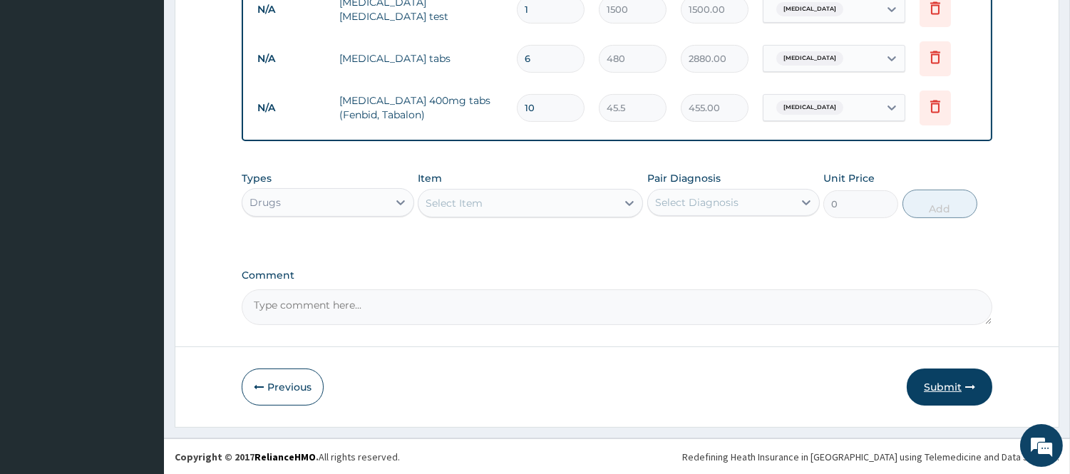
click at [943, 395] on button "Submit" at bounding box center [949, 386] width 86 height 37
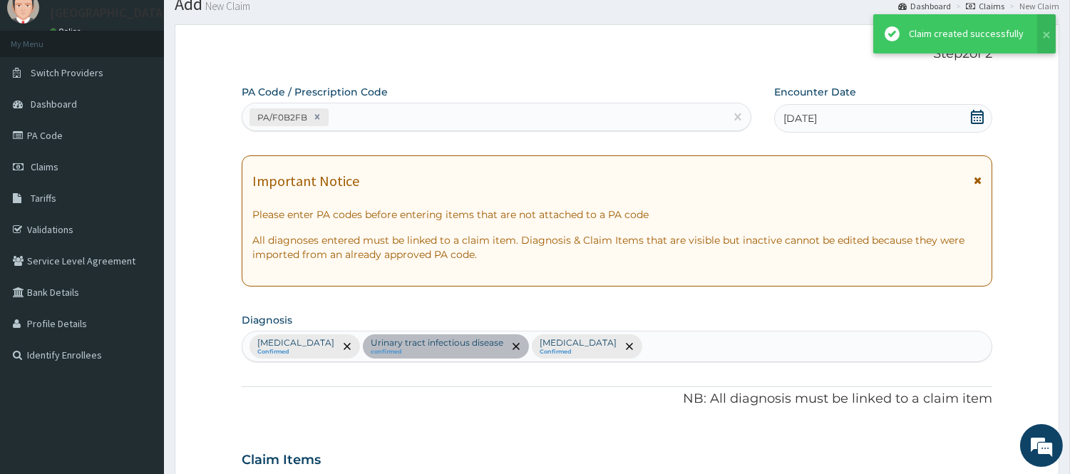
scroll to position [682, 0]
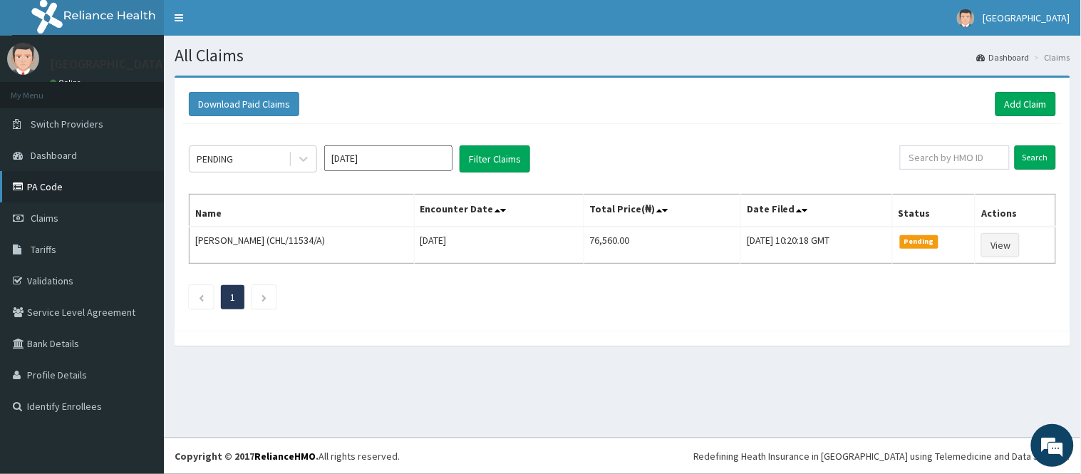
click at [66, 188] on link "PA Code" at bounding box center [82, 186] width 164 height 31
